Goal: Transaction & Acquisition: Purchase product/service

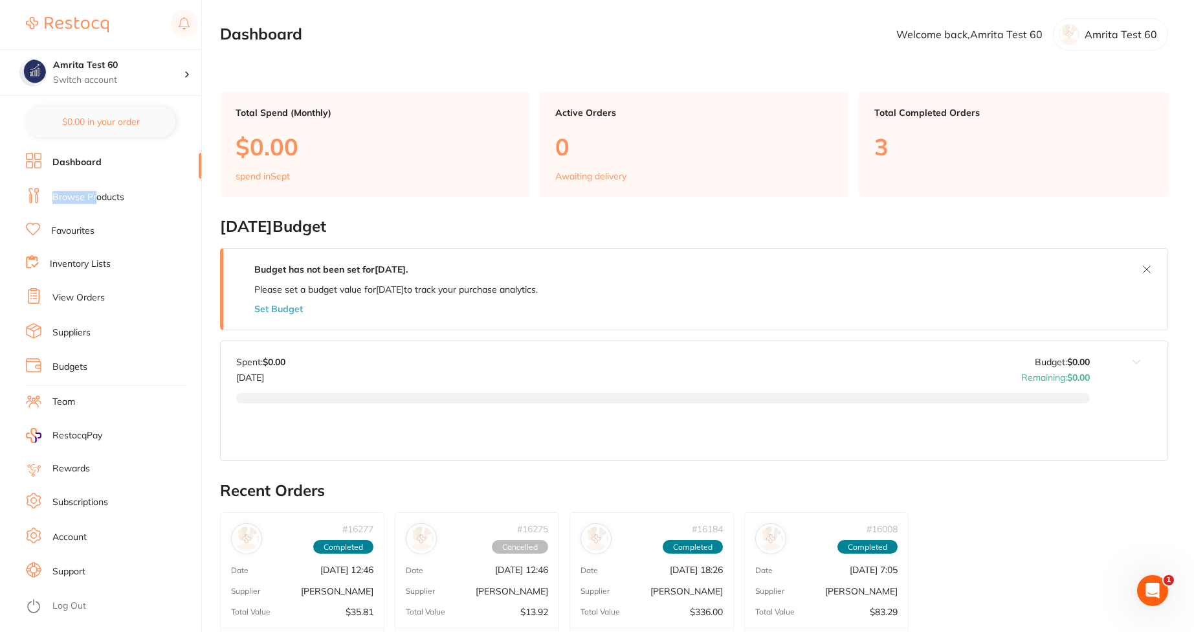
drag, startPoint x: 122, startPoint y: 183, endPoint x: 98, endPoint y: 199, distance: 28.9
click at [98, 199] on ul "Dashboard Browse Products Favourites Inventory Lists View Orders Suppliers Budg…" at bounding box center [113, 392] width 175 height 479
click at [98, 199] on link "Browse Products" at bounding box center [88, 197] width 72 height 13
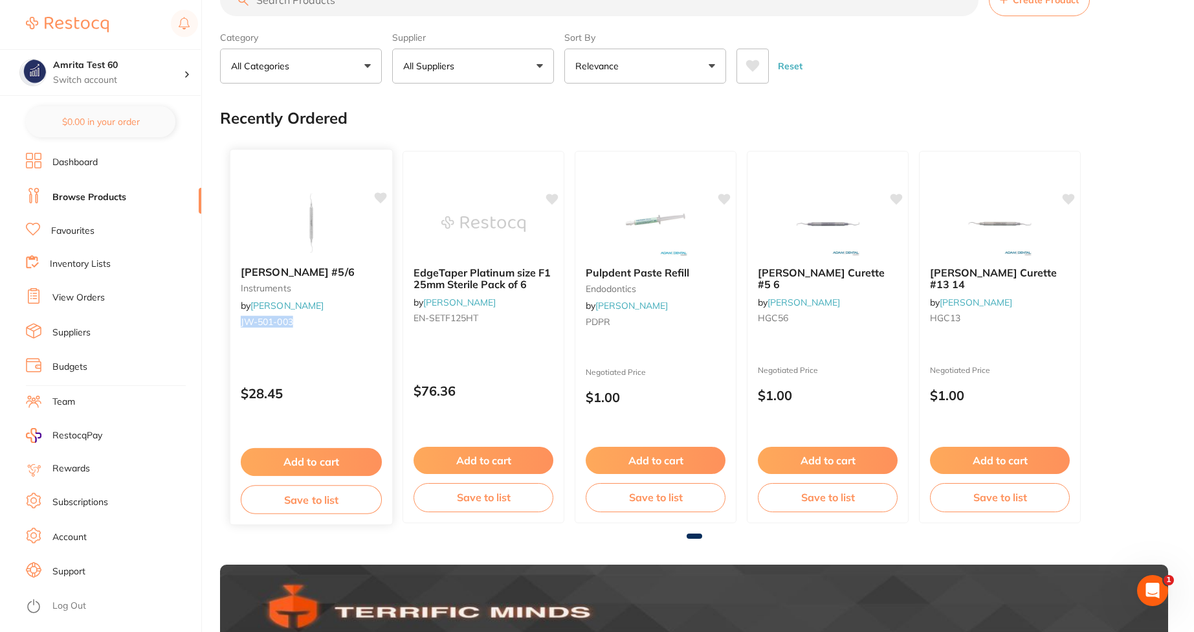
drag, startPoint x: 301, startPoint y: 325, endPoint x: 236, endPoint y: 320, distance: 64.9
click at [236, 320] on div "CURETTE Gracey #5/6 instruments by Henry Schein Halas JW-501-003" at bounding box center [311, 299] width 162 height 87
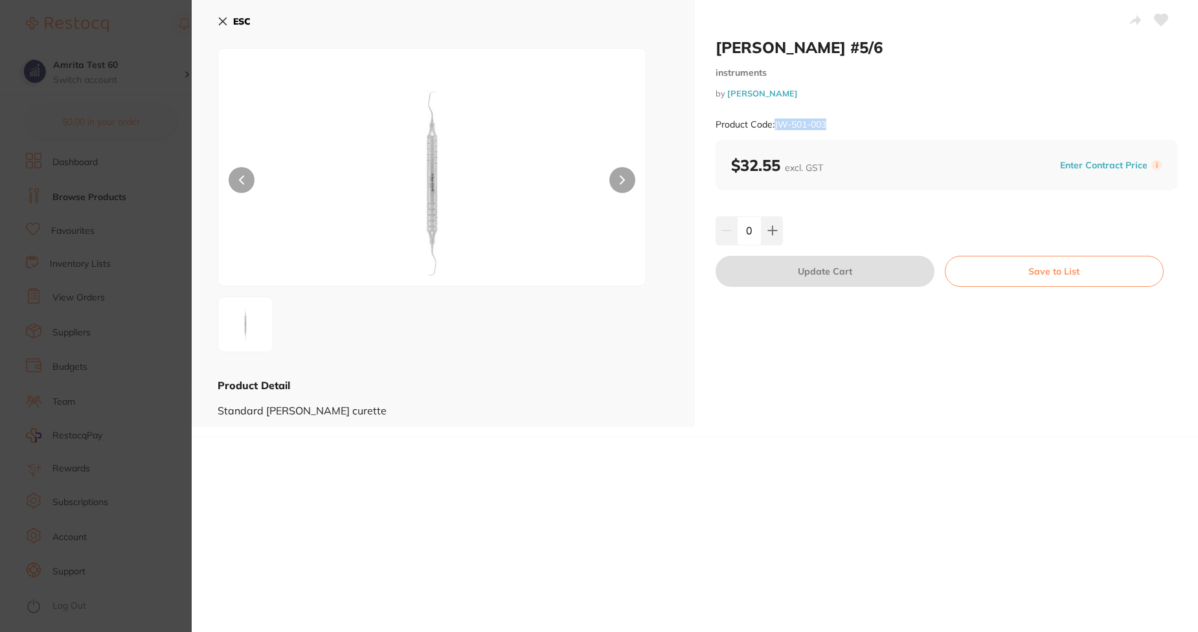
drag, startPoint x: 833, startPoint y: 128, endPoint x: 773, endPoint y: 125, distance: 60.3
click at [773, 125] on div "Product Code: JW-501-003" at bounding box center [946, 125] width 462 height 32
click at [220, 20] on icon at bounding box center [223, 21] width 10 height 10
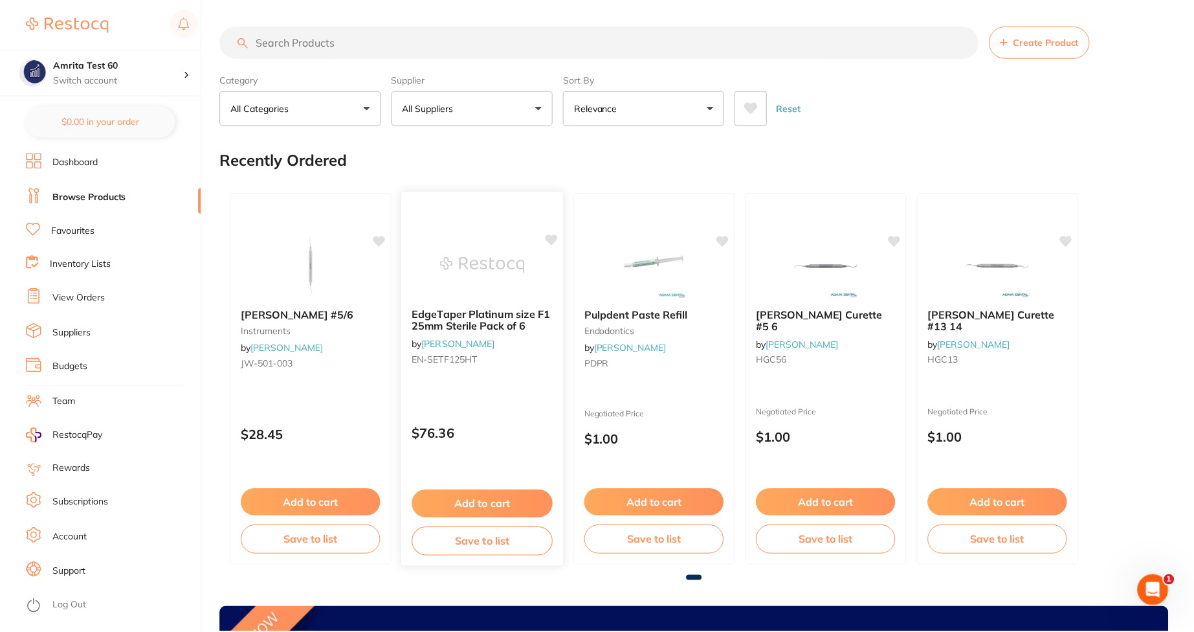
scroll to position [42, 0]
